Goal: Check status: Check status

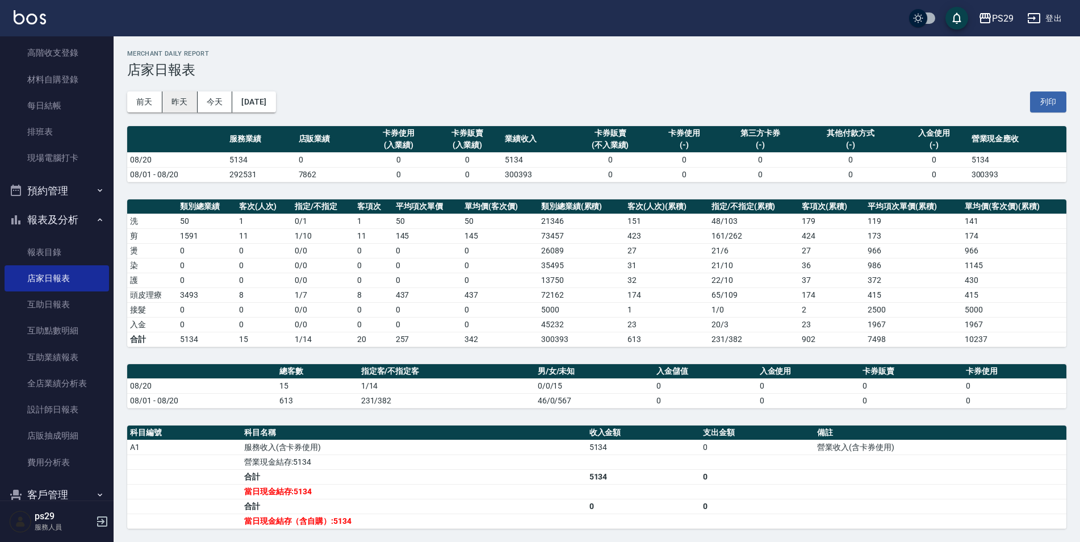
click at [169, 98] on button "昨天" at bounding box center [179, 101] width 35 height 21
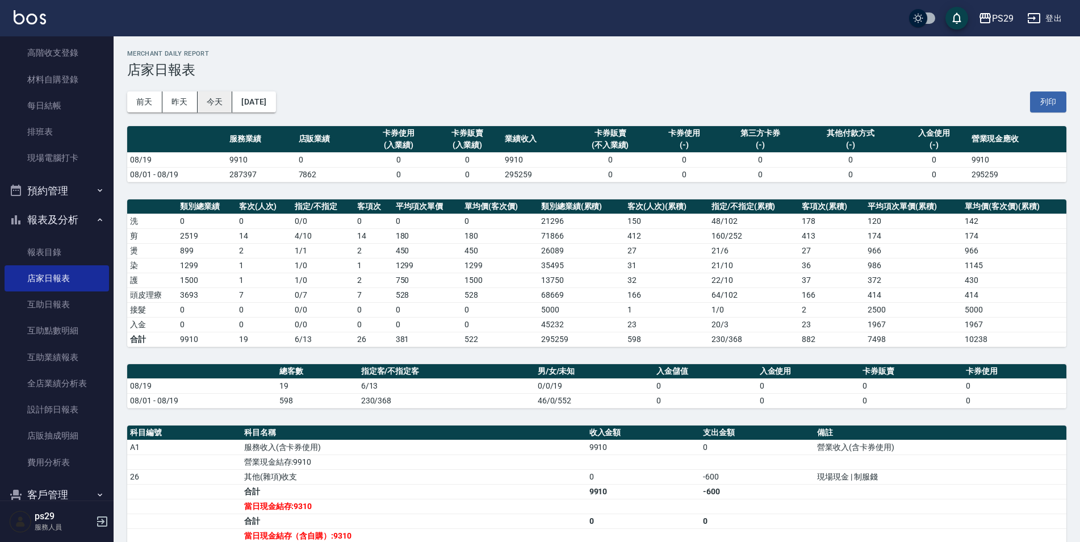
click at [216, 107] on button "今天" at bounding box center [215, 101] width 35 height 21
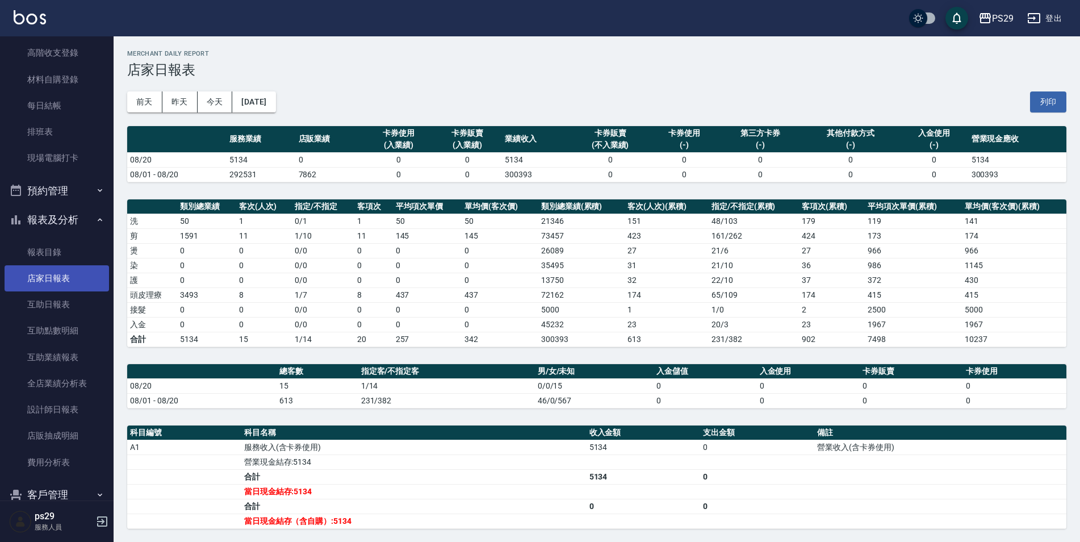
click at [56, 290] on link "店家日報表" at bounding box center [57, 278] width 105 height 26
click at [64, 308] on link "互助日報表" at bounding box center [57, 304] width 105 height 26
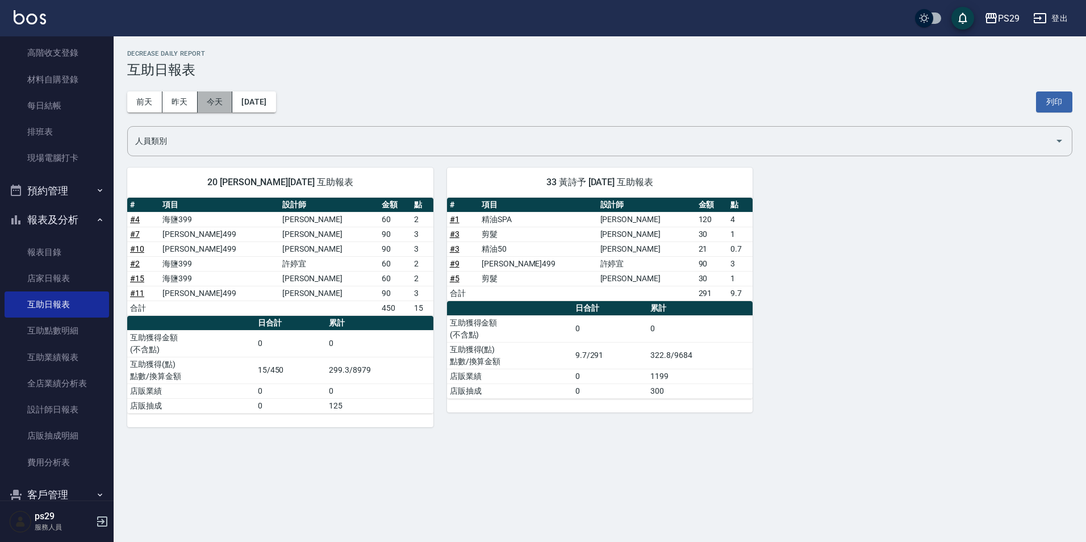
click at [219, 103] on button "今天" at bounding box center [215, 101] width 35 height 21
click at [61, 273] on link "店家日報表" at bounding box center [57, 278] width 105 height 26
